Goal: Book appointment/travel/reservation

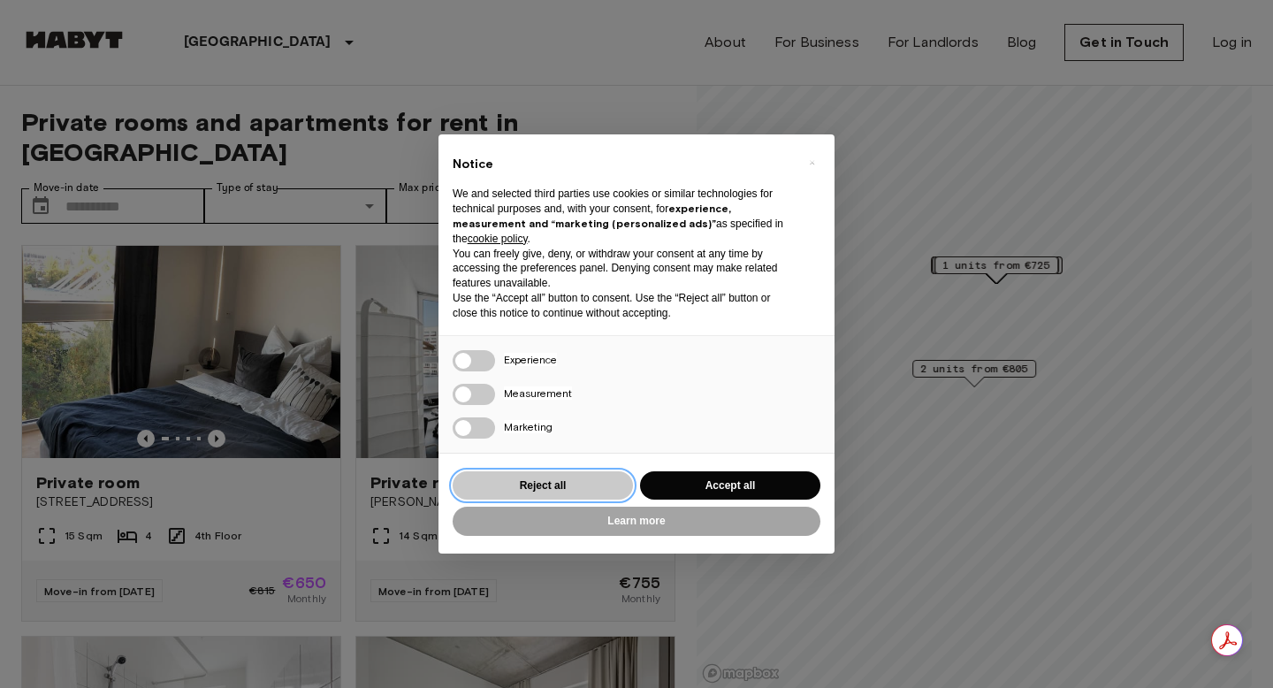
click at [600, 479] on button "Reject all" at bounding box center [543, 485] width 180 height 29
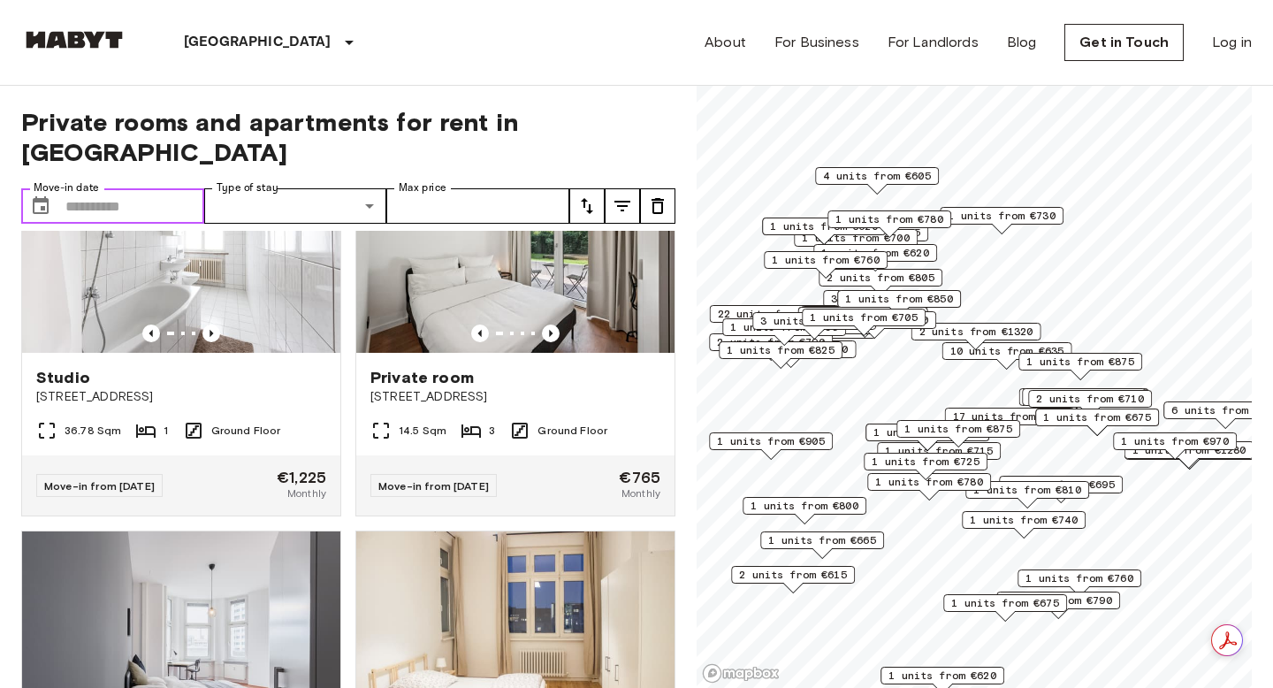
click at [179, 188] on input "Move-in date" at bounding box center [134, 205] width 139 height 35
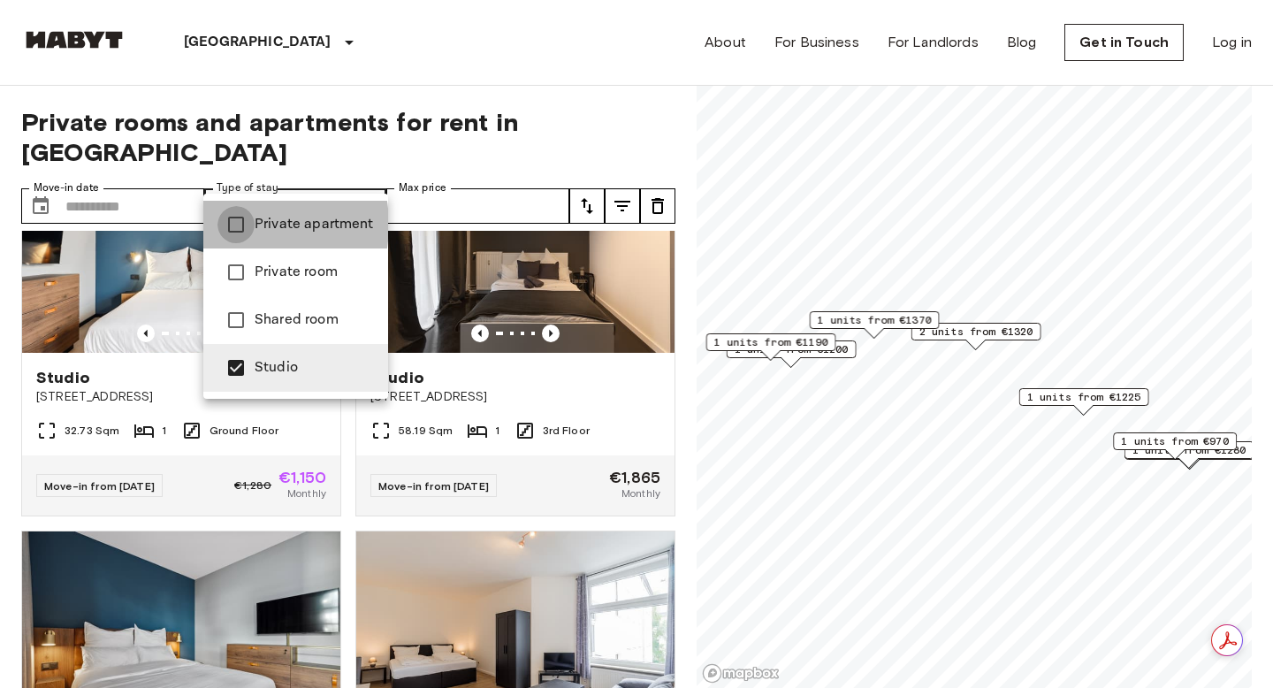
type input "**********"
click at [480, 66] on div at bounding box center [636, 344] width 1273 height 688
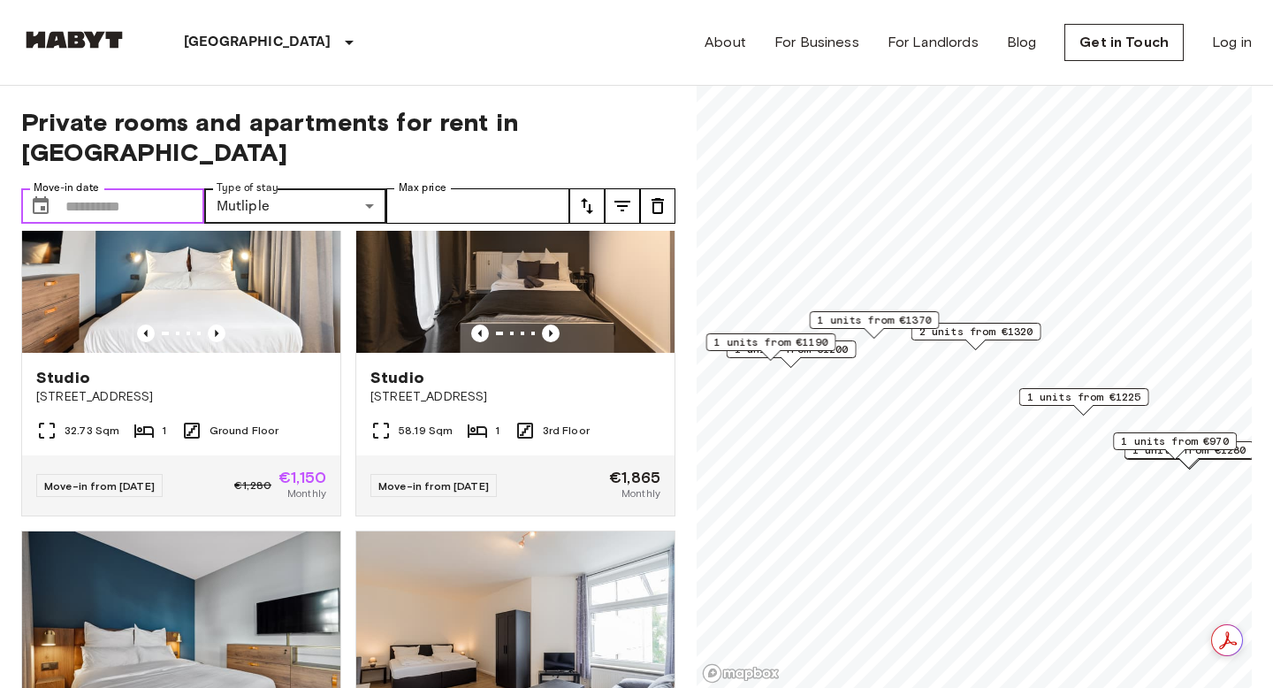
click at [169, 188] on input "Move-in date" at bounding box center [134, 205] width 139 height 35
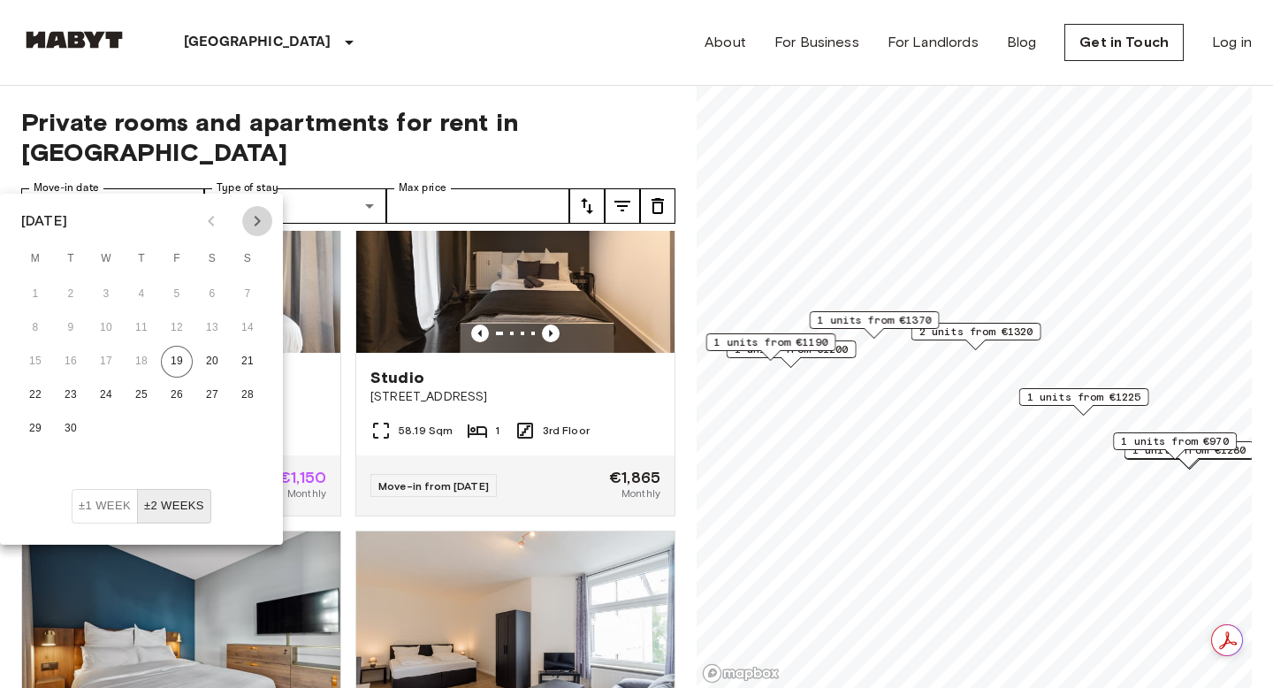
click at [260, 220] on icon "Next month" at bounding box center [258, 221] width 6 height 11
click at [207, 291] on button "1" at bounding box center [212, 295] width 32 height 32
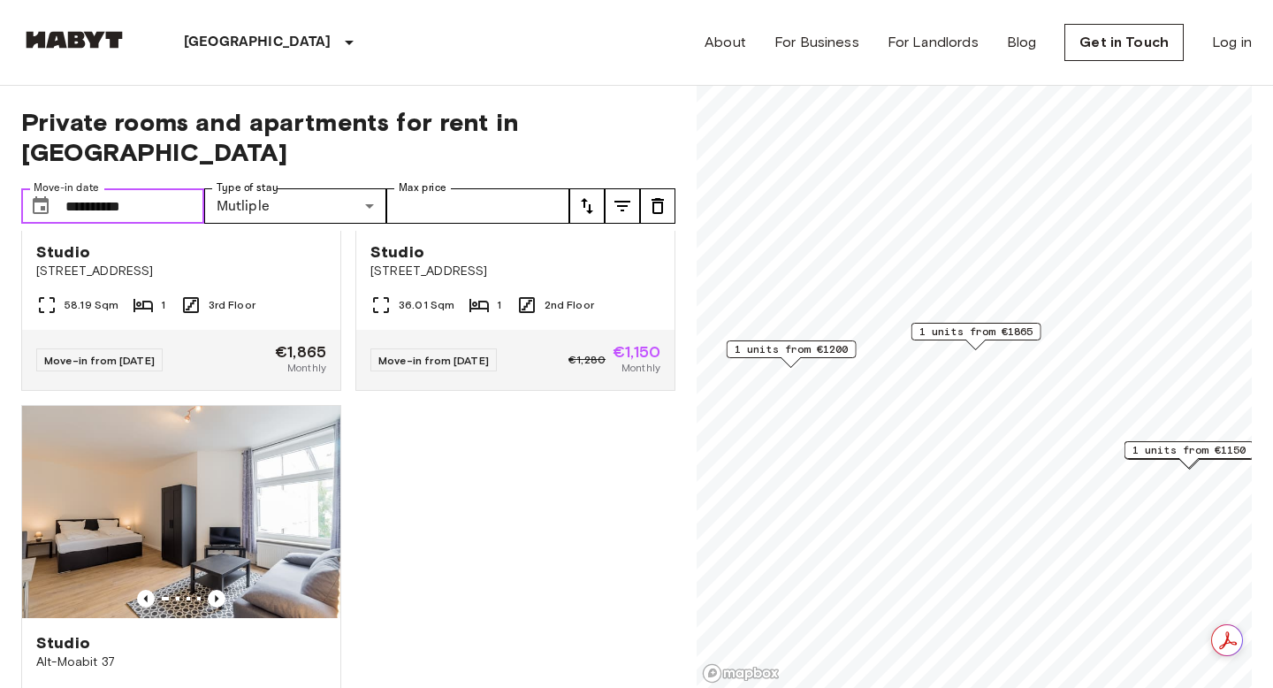
scroll to position [720, 0]
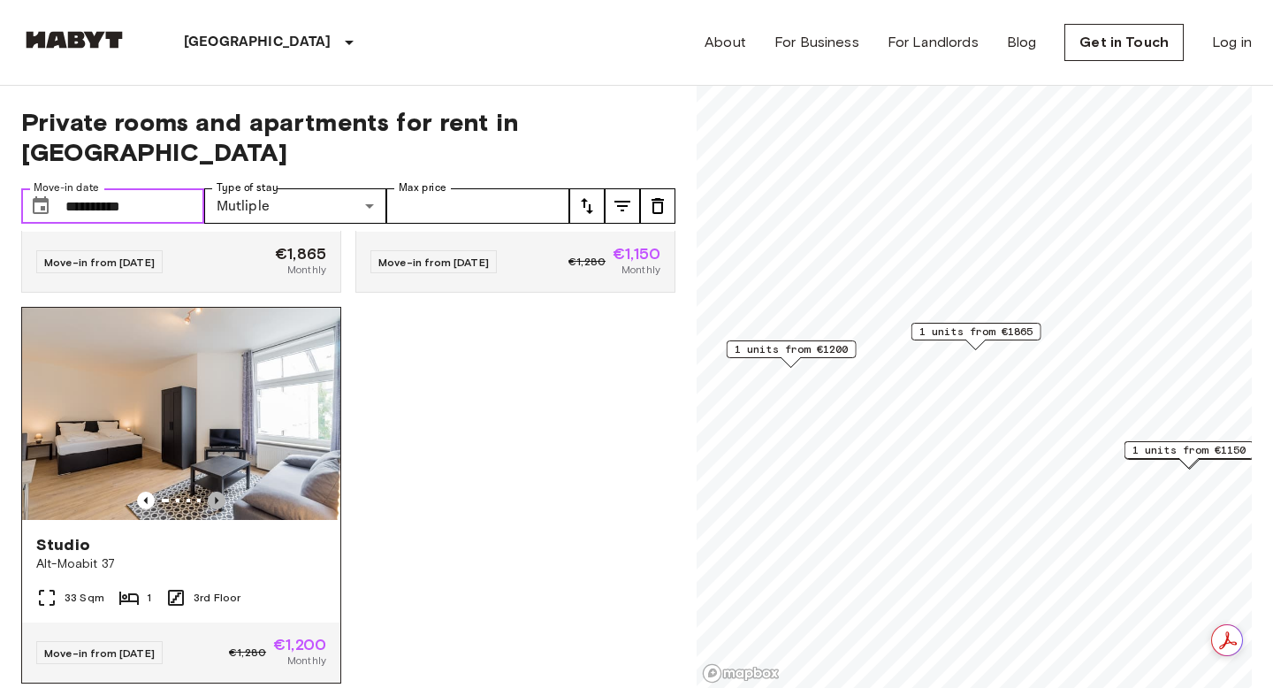
click at [216, 492] on icon "Previous image" at bounding box center [217, 501] width 18 height 18
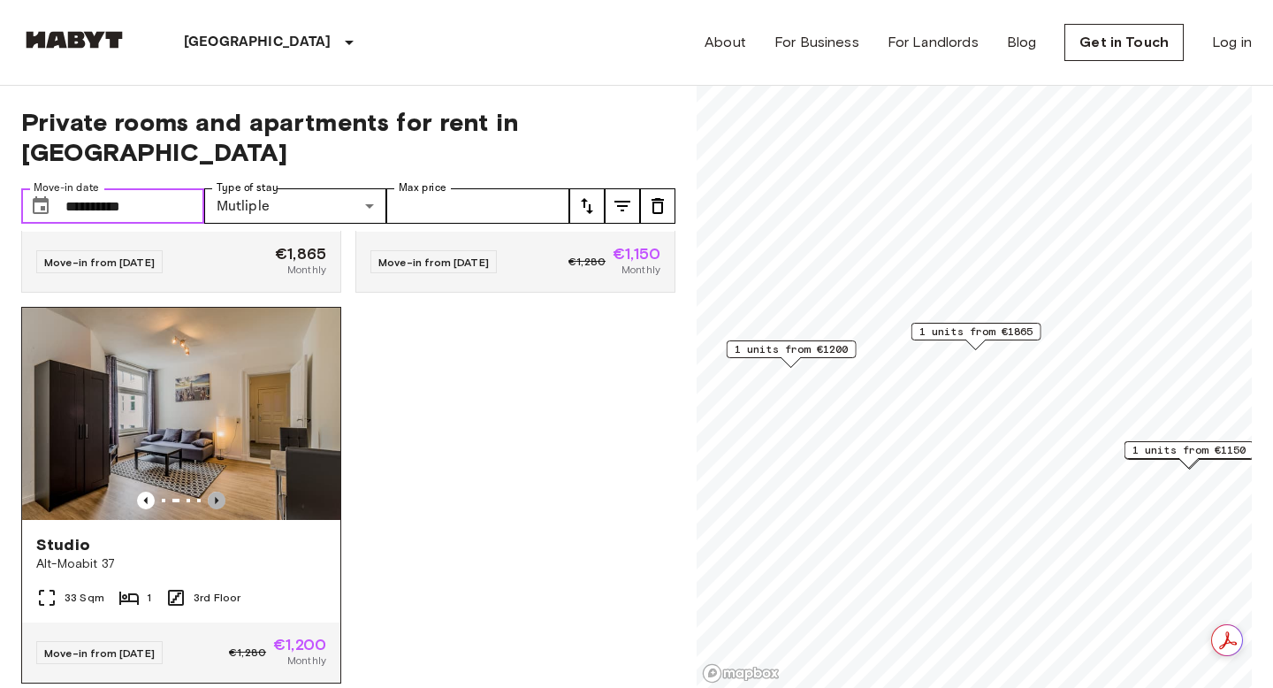
click at [216, 492] on icon "Previous image" at bounding box center [217, 501] width 18 height 18
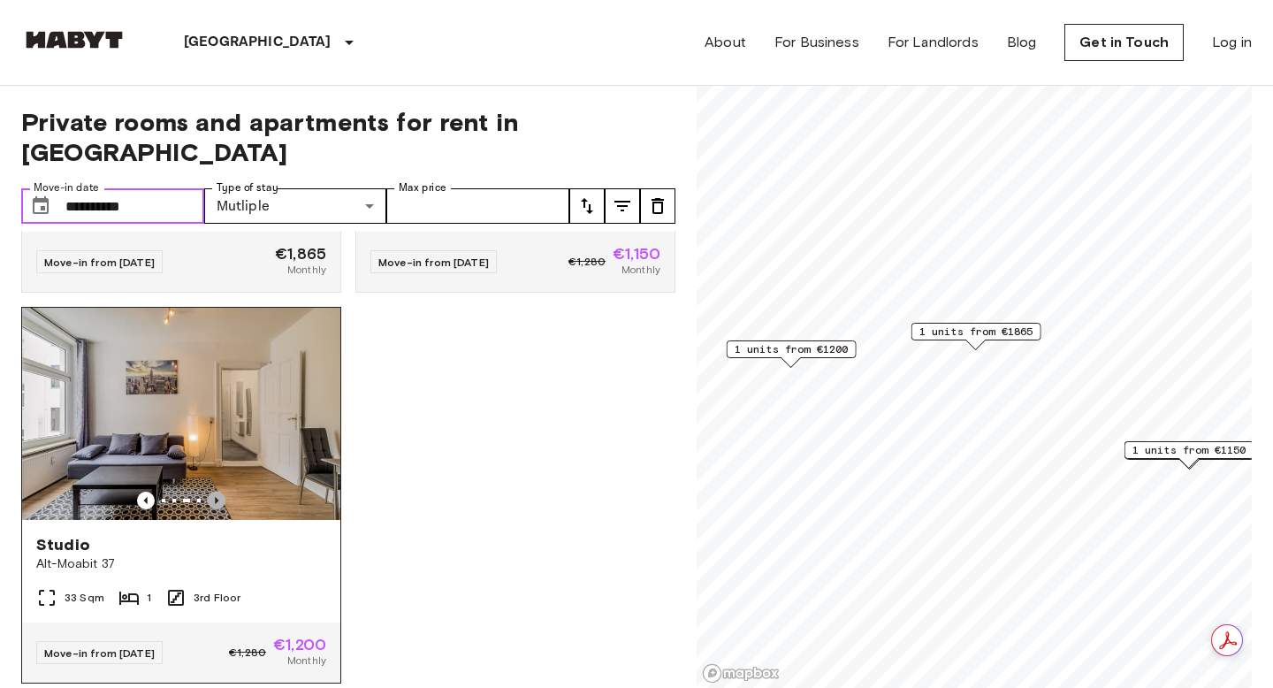
click at [216, 492] on icon "Previous image" at bounding box center [217, 501] width 18 height 18
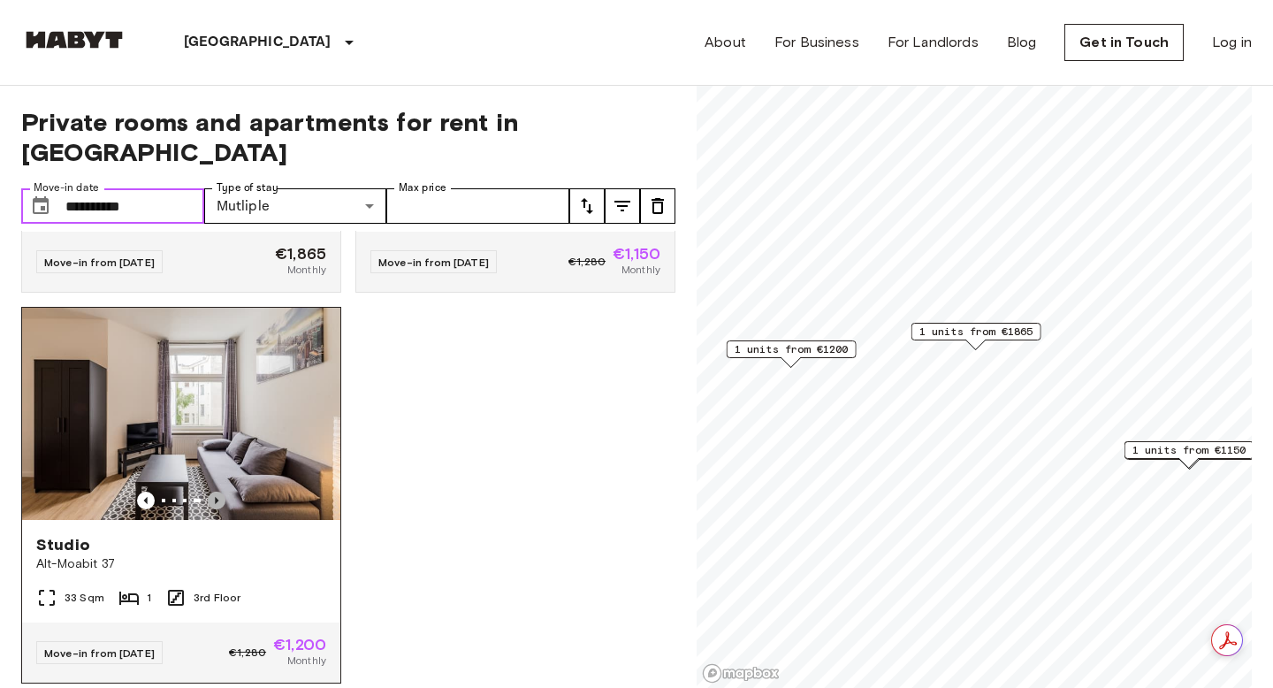
click at [216, 492] on icon "Previous image" at bounding box center [217, 501] width 18 height 18
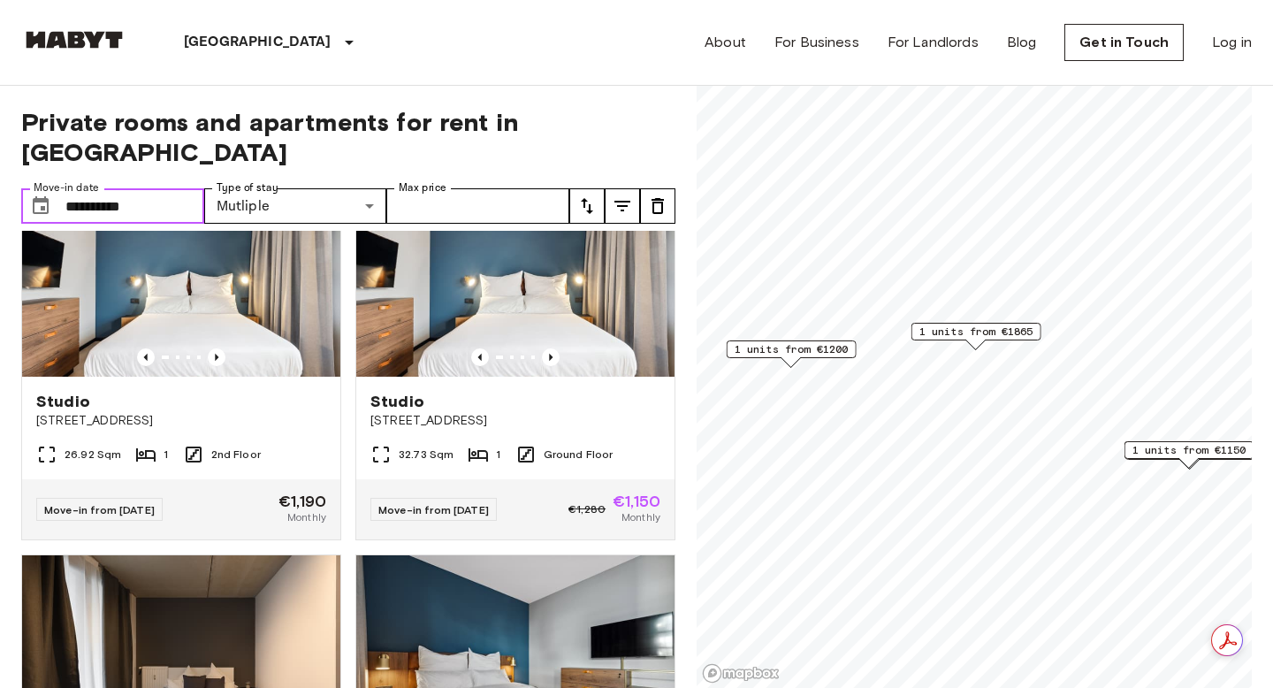
scroll to position [0, 0]
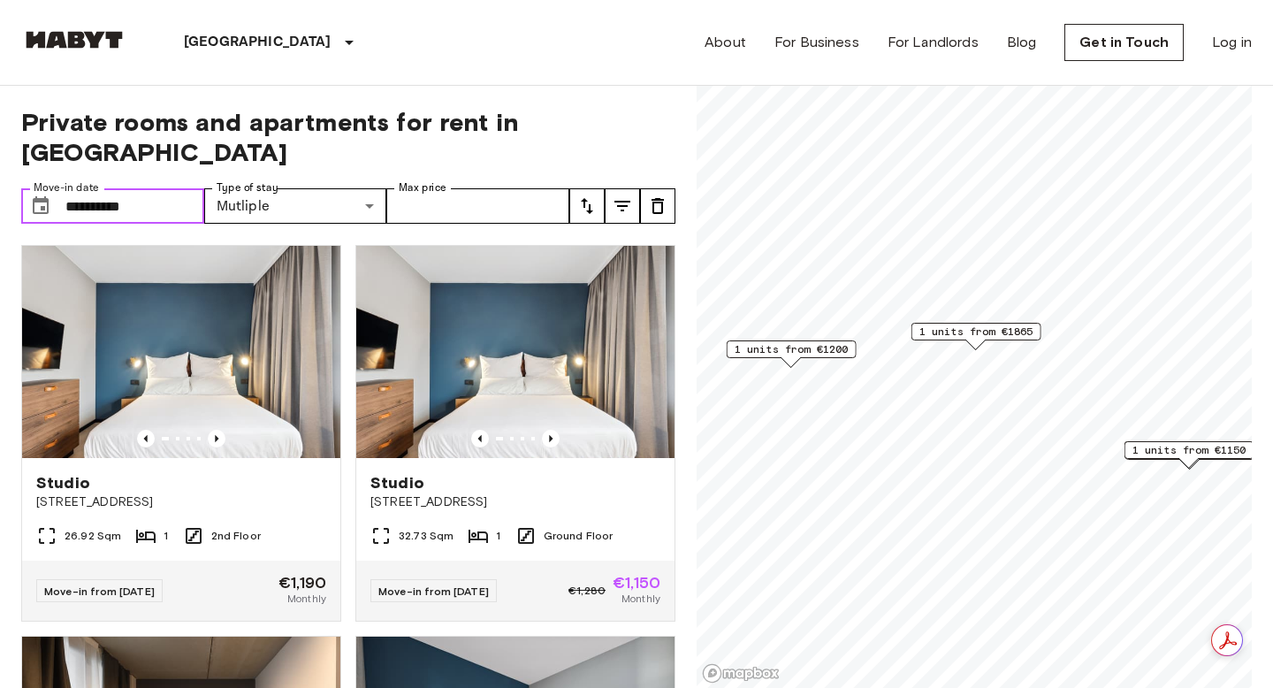
click at [123, 188] on input "**********" at bounding box center [134, 205] width 139 height 35
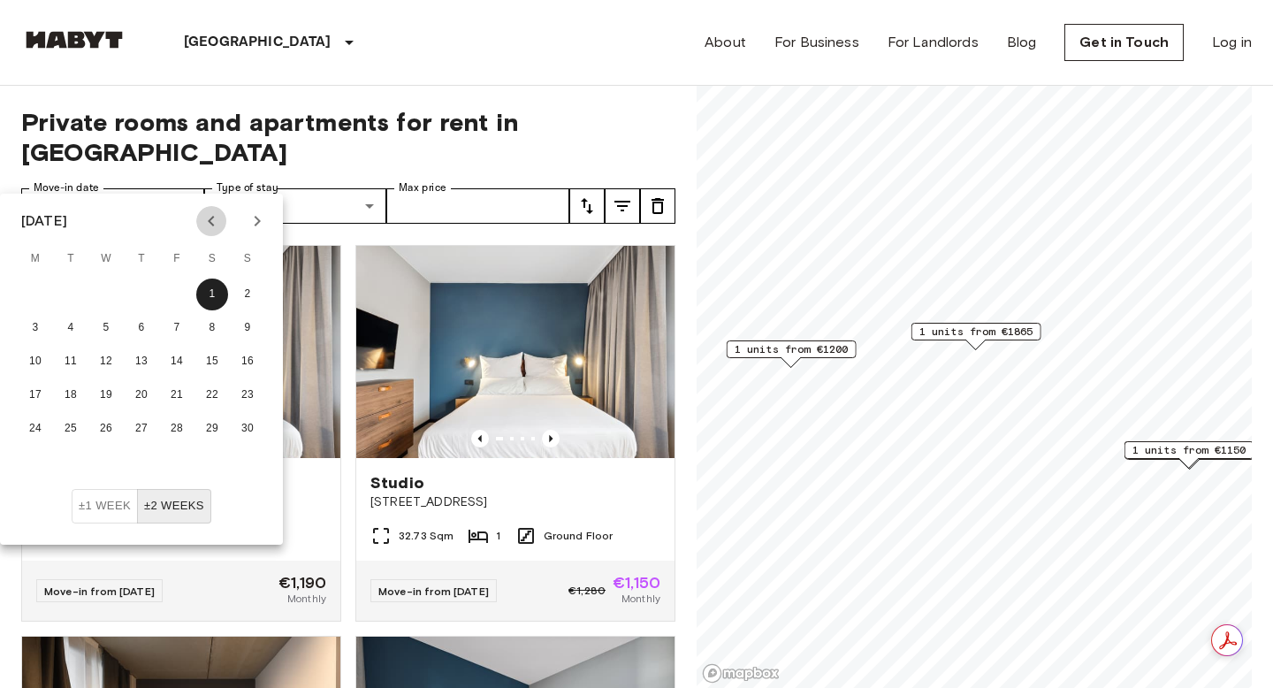
click at [211, 216] on icon "Previous month" at bounding box center [211, 220] width 21 height 21
click at [207, 215] on icon "Previous month" at bounding box center [211, 220] width 21 height 21
click at [256, 218] on icon "Next month" at bounding box center [258, 221] width 6 height 11
click at [212, 219] on icon "Previous month" at bounding box center [211, 220] width 21 height 21
click at [257, 216] on icon "Next month" at bounding box center [257, 220] width 21 height 21
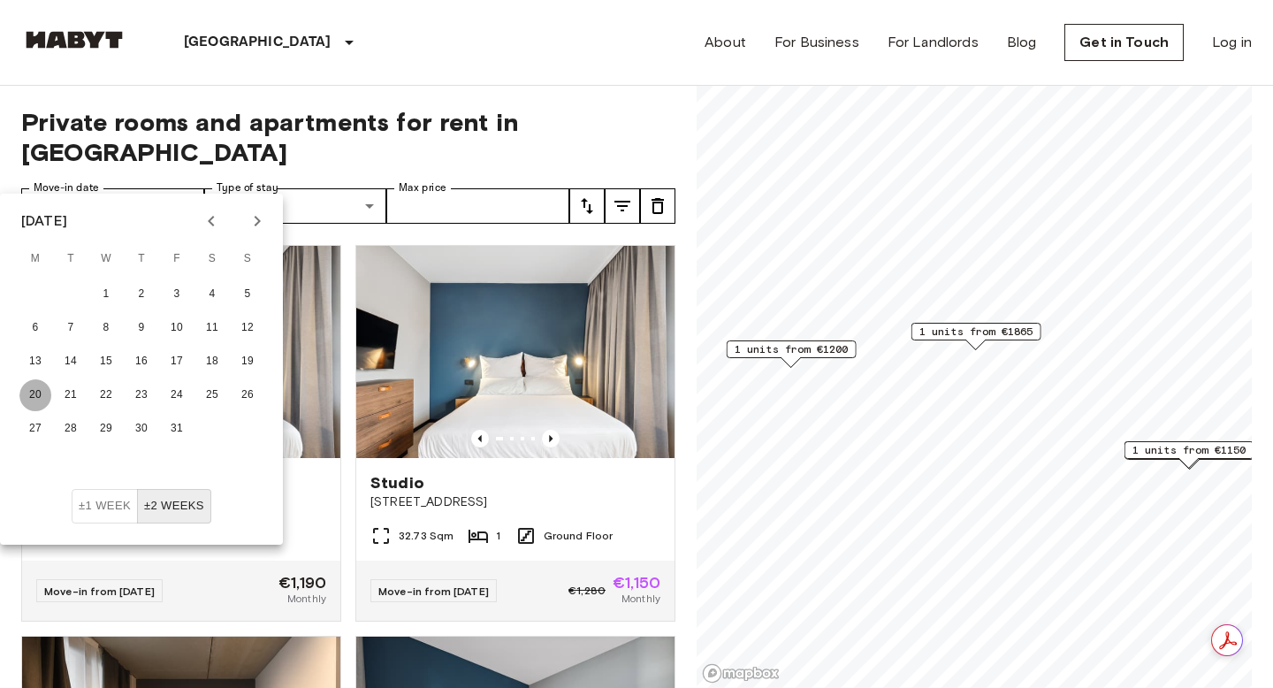
click at [34, 389] on button "20" at bounding box center [35, 395] width 32 height 32
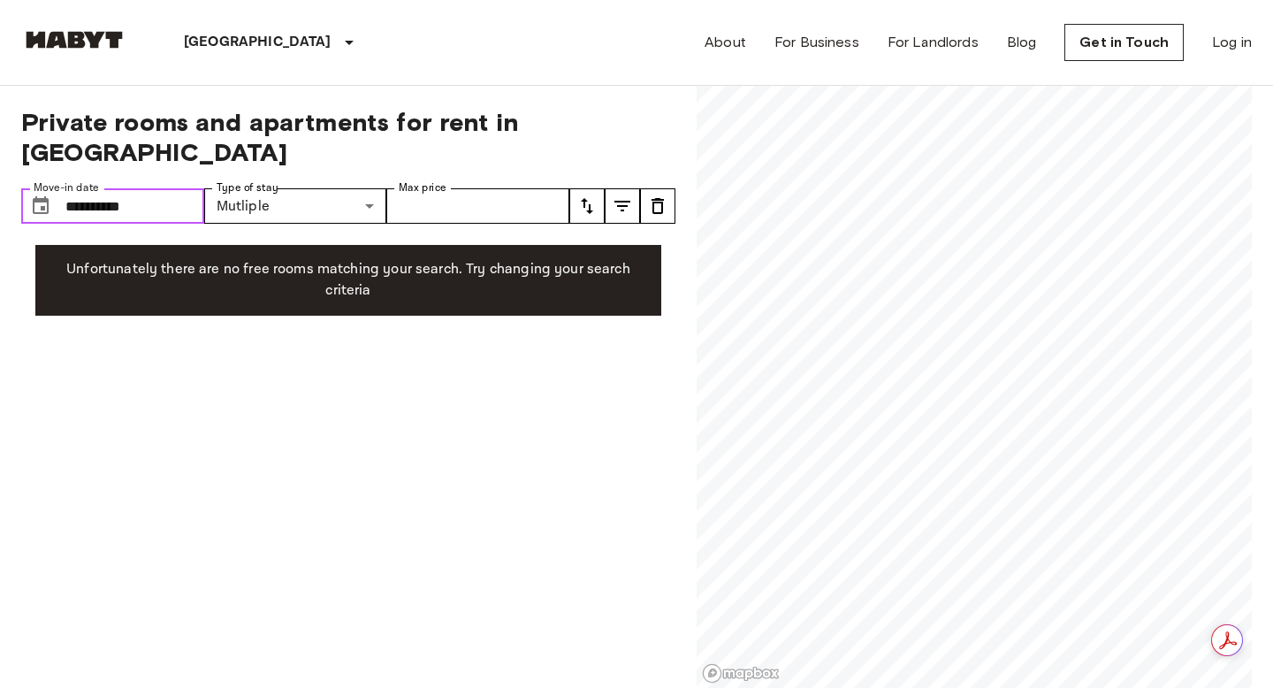
click at [180, 188] on input "**********" at bounding box center [134, 205] width 139 height 35
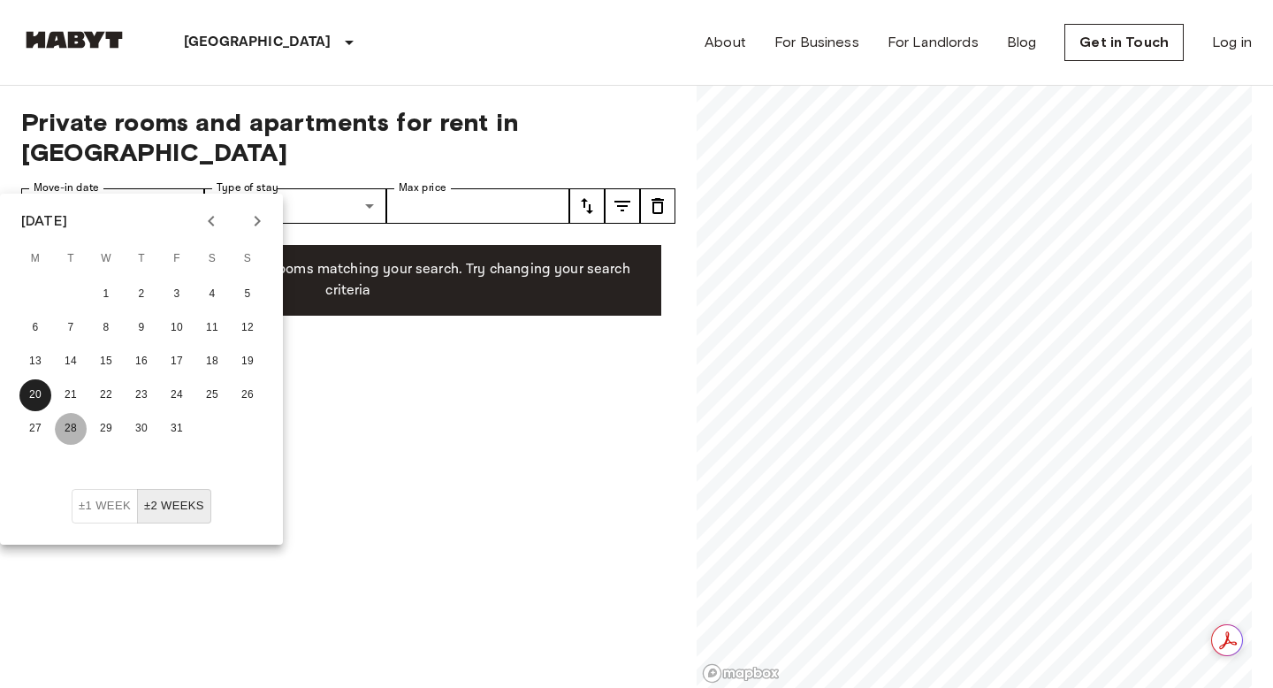
click at [69, 430] on button "28" at bounding box center [71, 429] width 32 height 32
type input "**********"
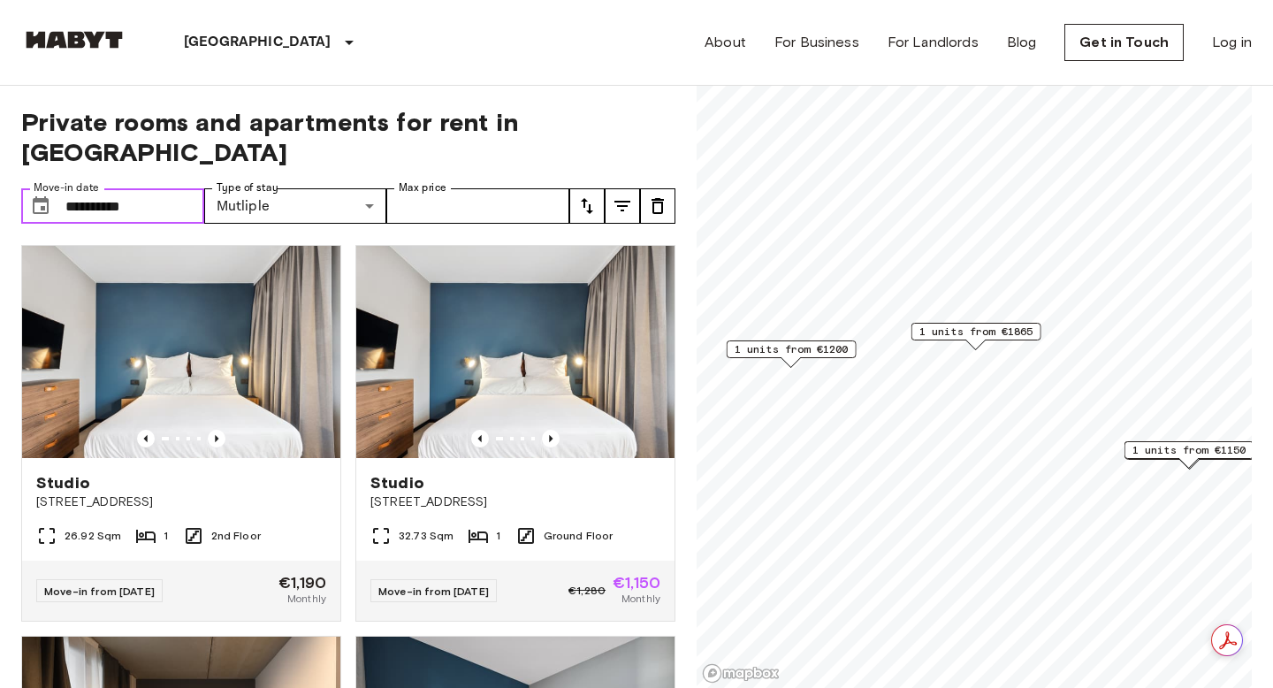
click at [798, 348] on span "1 units from €1200" at bounding box center [792, 349] width 114 height 16
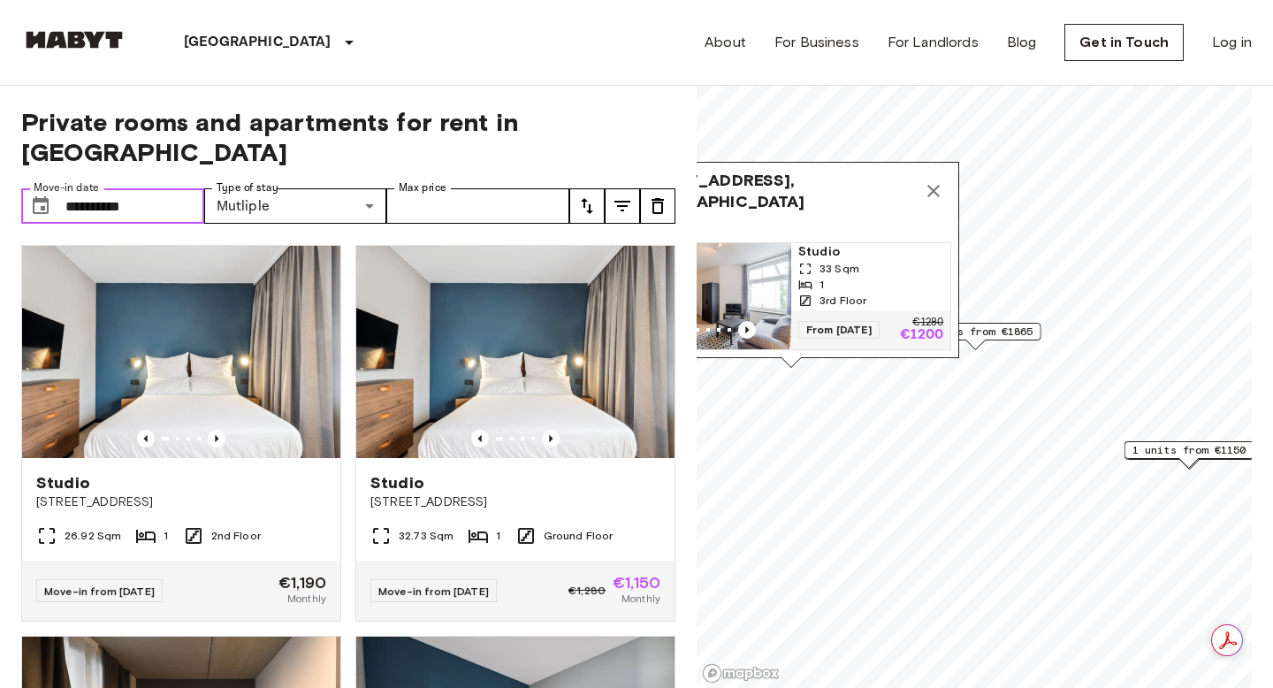
click at [831, 197] on span "[STREET_ADDRESS], [GEOGRAPHIC_DATA]" at bounding box center [773, 191] width 285 height 42
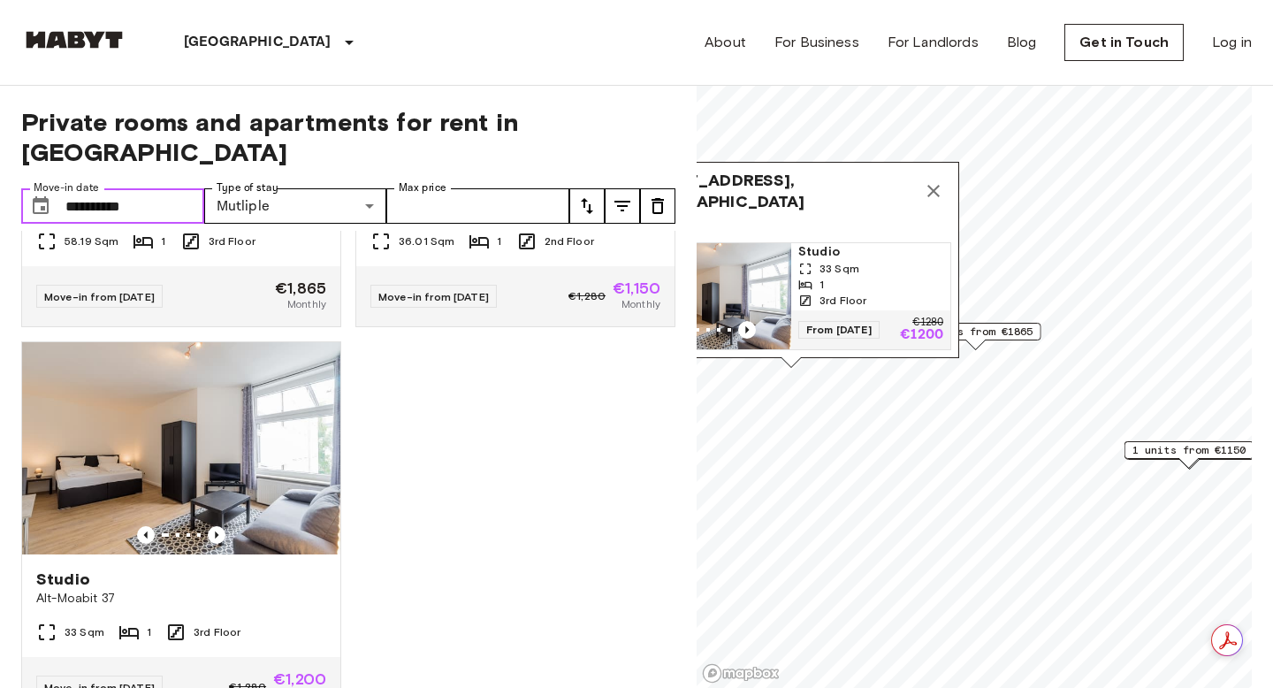
scroll to position [720, 0]
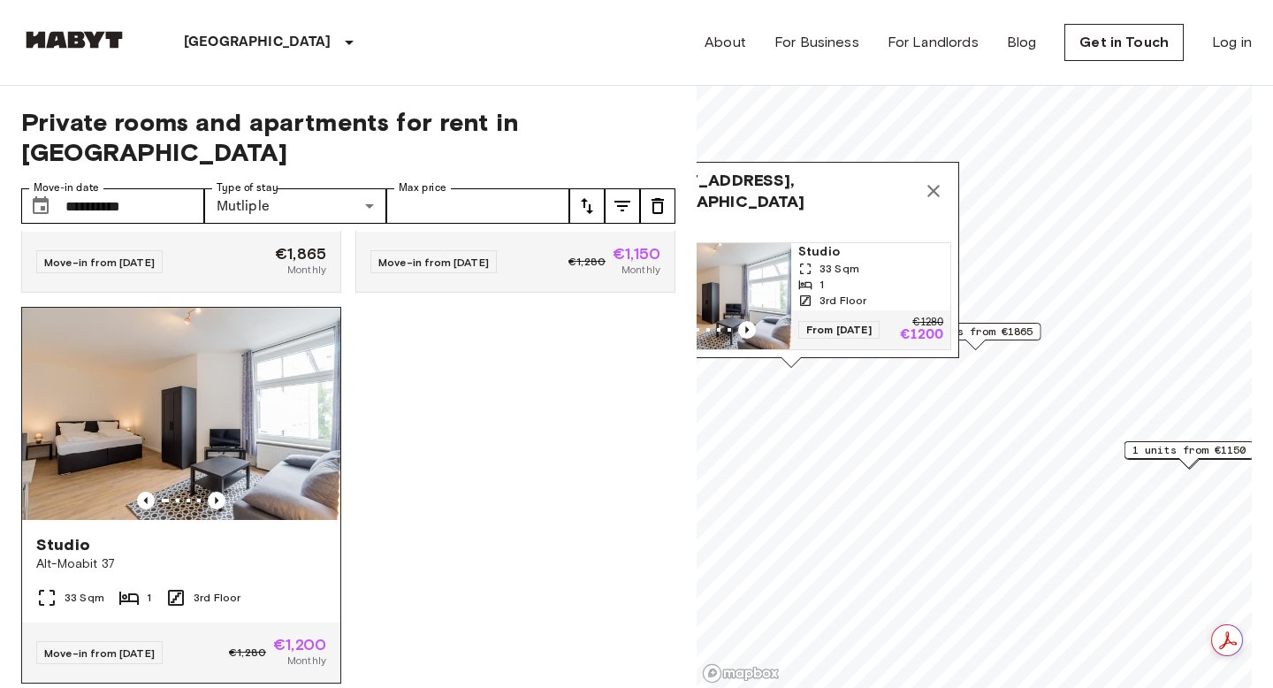
click at [302, 637] on span "€1,200" at bounding box center [299, 645] width 53 height 16
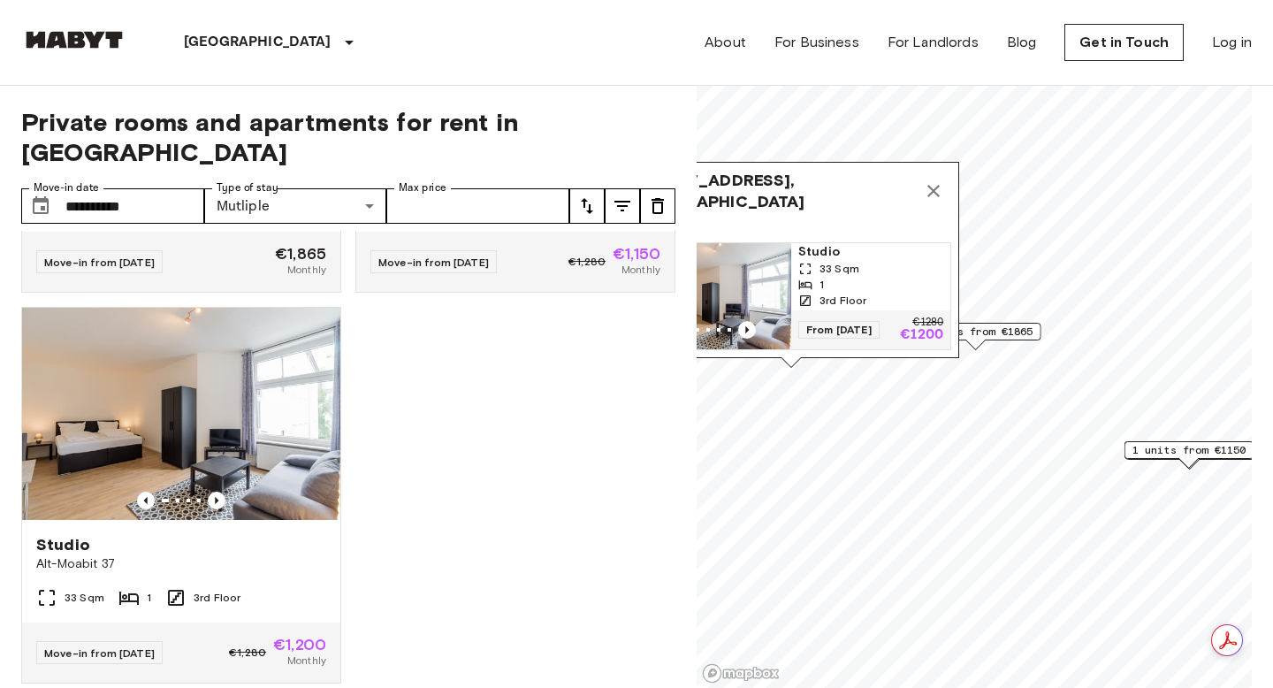
click at [927, 192] on icon "Map marker" at bounding box center [933, 190] width 21 height 21
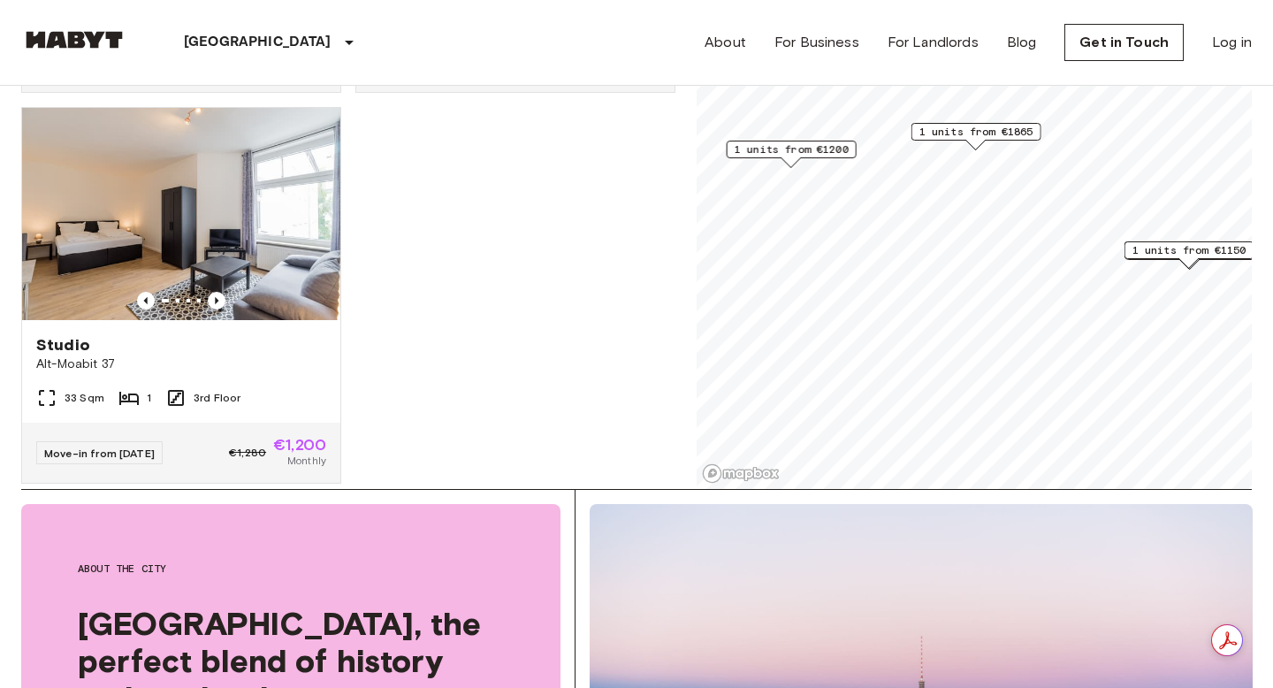
scroll to position [0, 0]
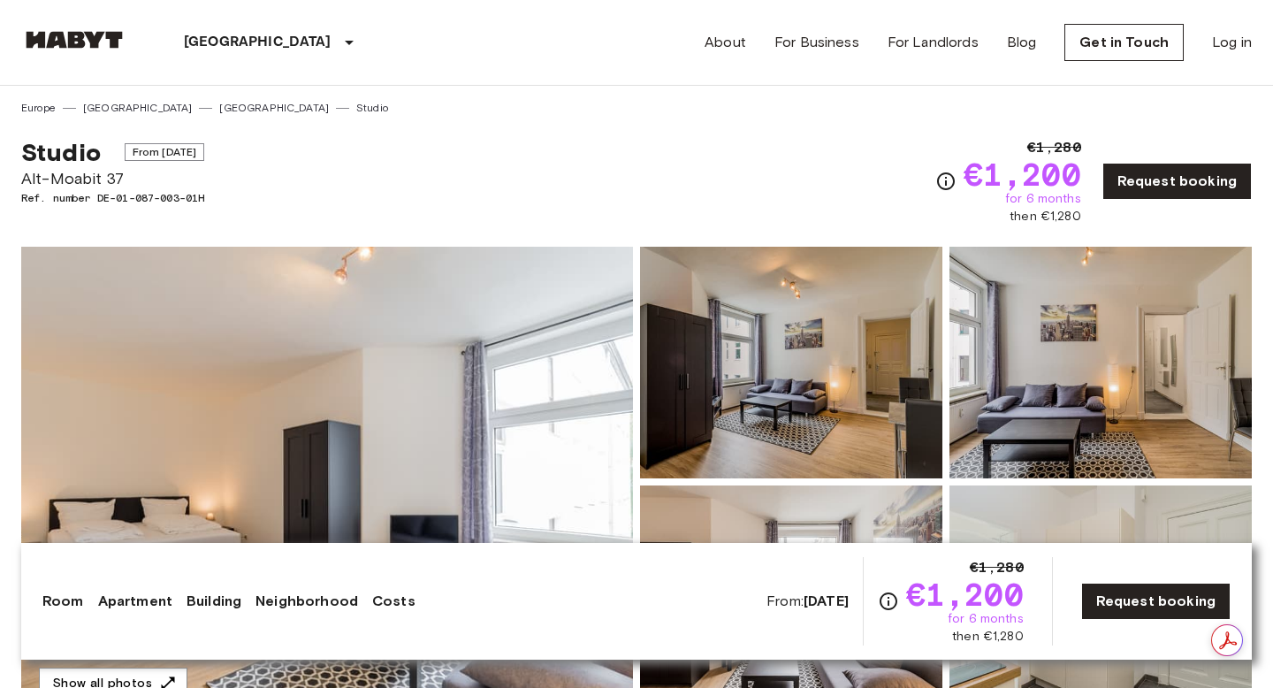
click at [277, 599] on link "Neighborhood" at bounding box center [307, 601] width 103 height 21
click at [126, 174] on span "Alt-Moabit 37" at bounding box center [112, 178] width 183 height 23
drag, startPoint x: 126, startPoint y: 174, endPoint x: 21, endPoint y: 184, distance: 104.8
click at [21, 184] on span "Alt-Moabit 37" at bounding box center [112, 178] width 183 height 23
copy span "Alt-Moabit 37"
